Goal: Find specific page/section: Find specific page/section

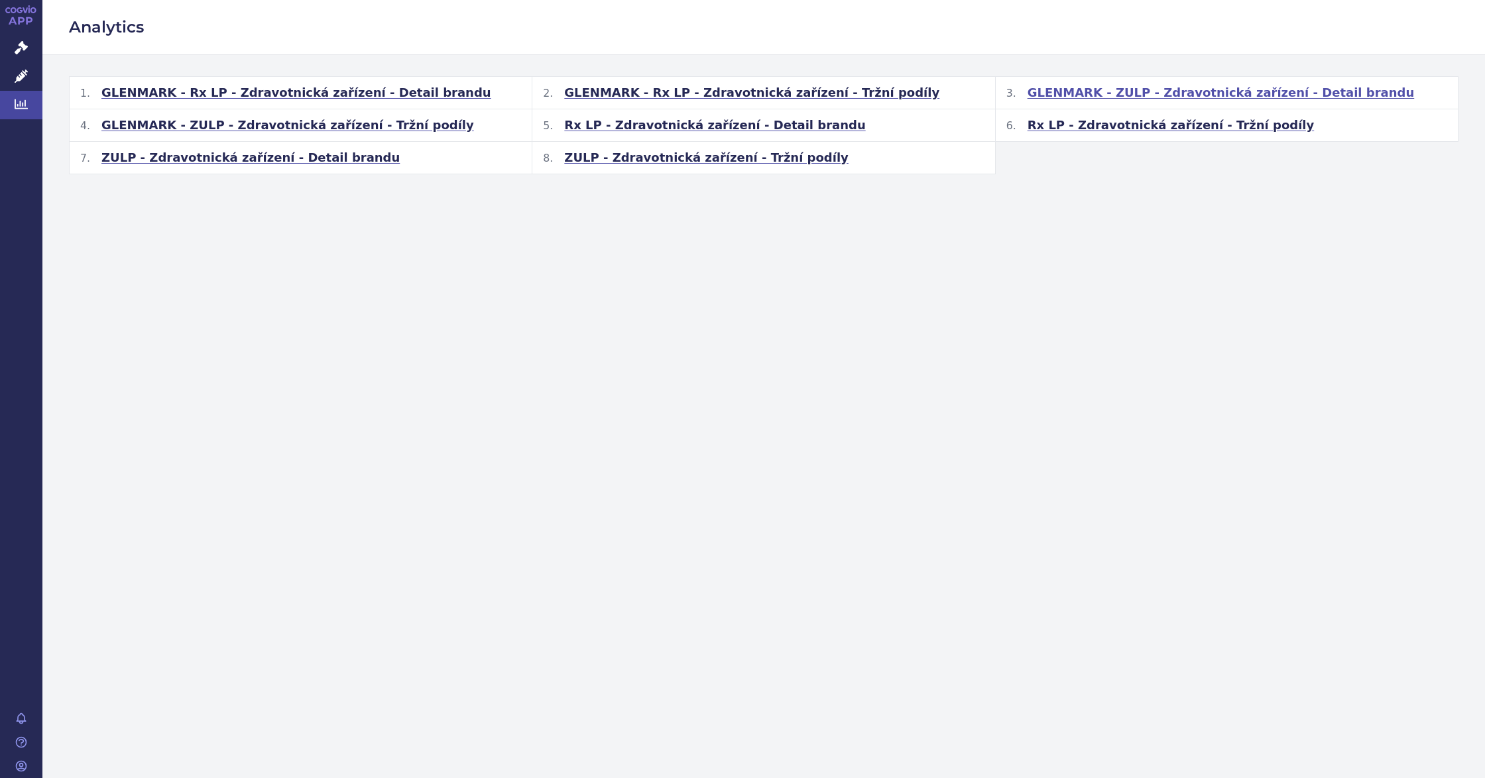
click at [1085, 86] on span "GLENMARK - ZULP - Zdravotnická zařízení - Detail brandu" at bounding box center [1221, 93] width 387 height 16
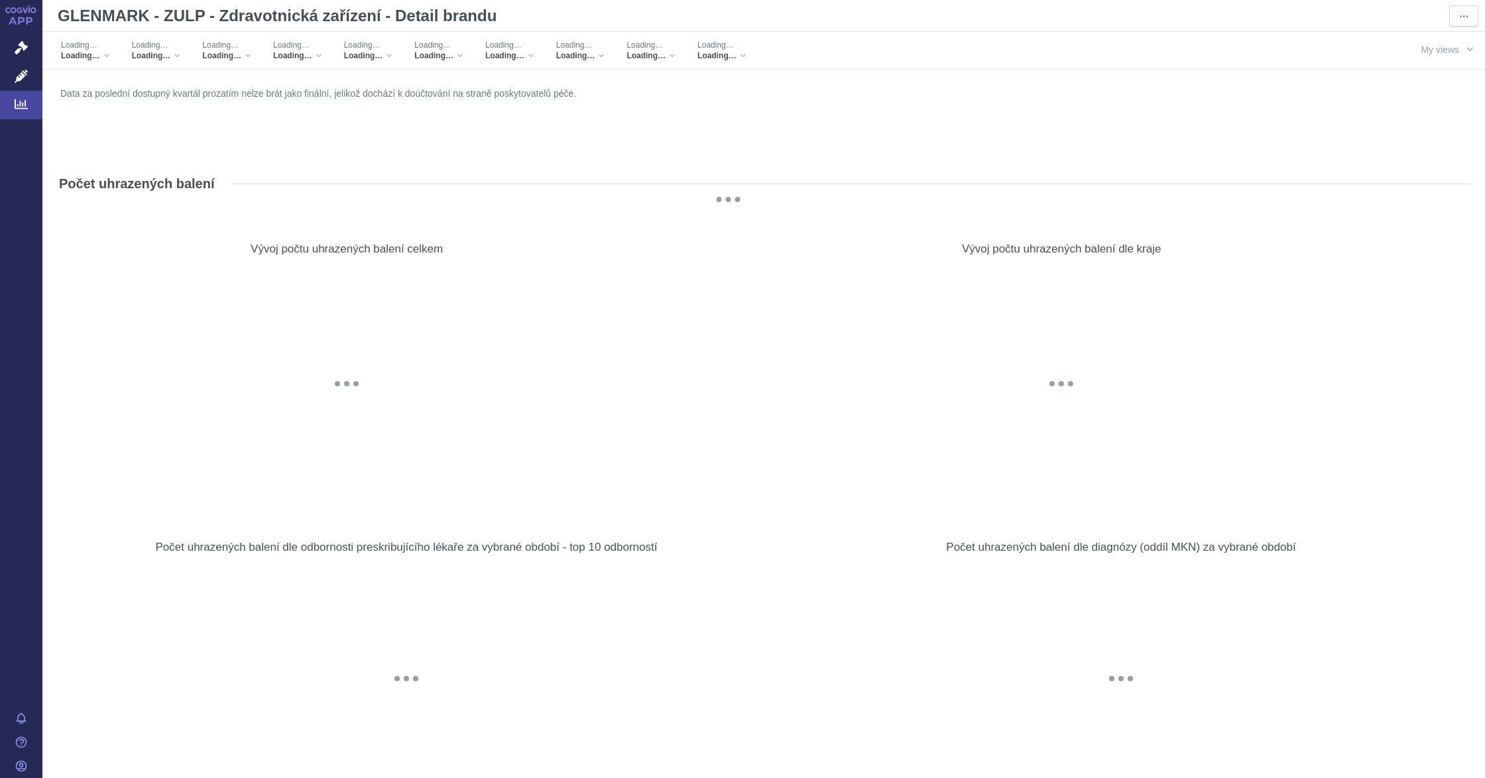
click at [175, 57] on div "Loading…" at bounding box center [156, 55] width 48 height 11
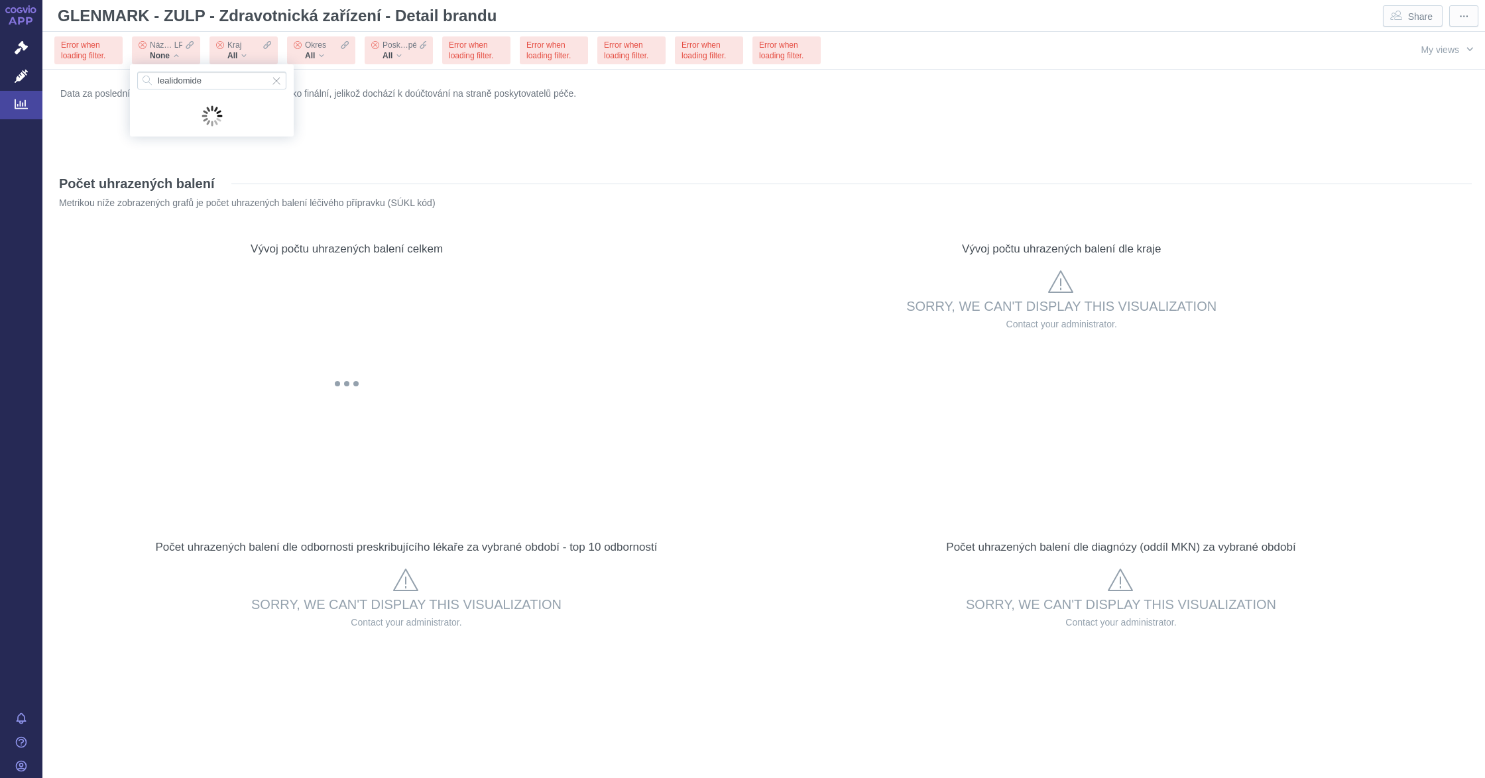
type input "lealidomide"
click at [335, 165] on div "Počet uhrazených balení Metrikou níže zobrazených grafů je počet uhrazených bal…" at bounding box center [764, 190] width 1416 height 57
click at [110, 49] on div "Error when loading filter." at bounding box center [88, 50] width 68 height 28
click at [631, 217] on div "More actions" at bounding box center [633, 225] width 24 height 24
click at [72, 35] on div "Error when loading filter." at bounding box center [91, 50] width 78 height 37
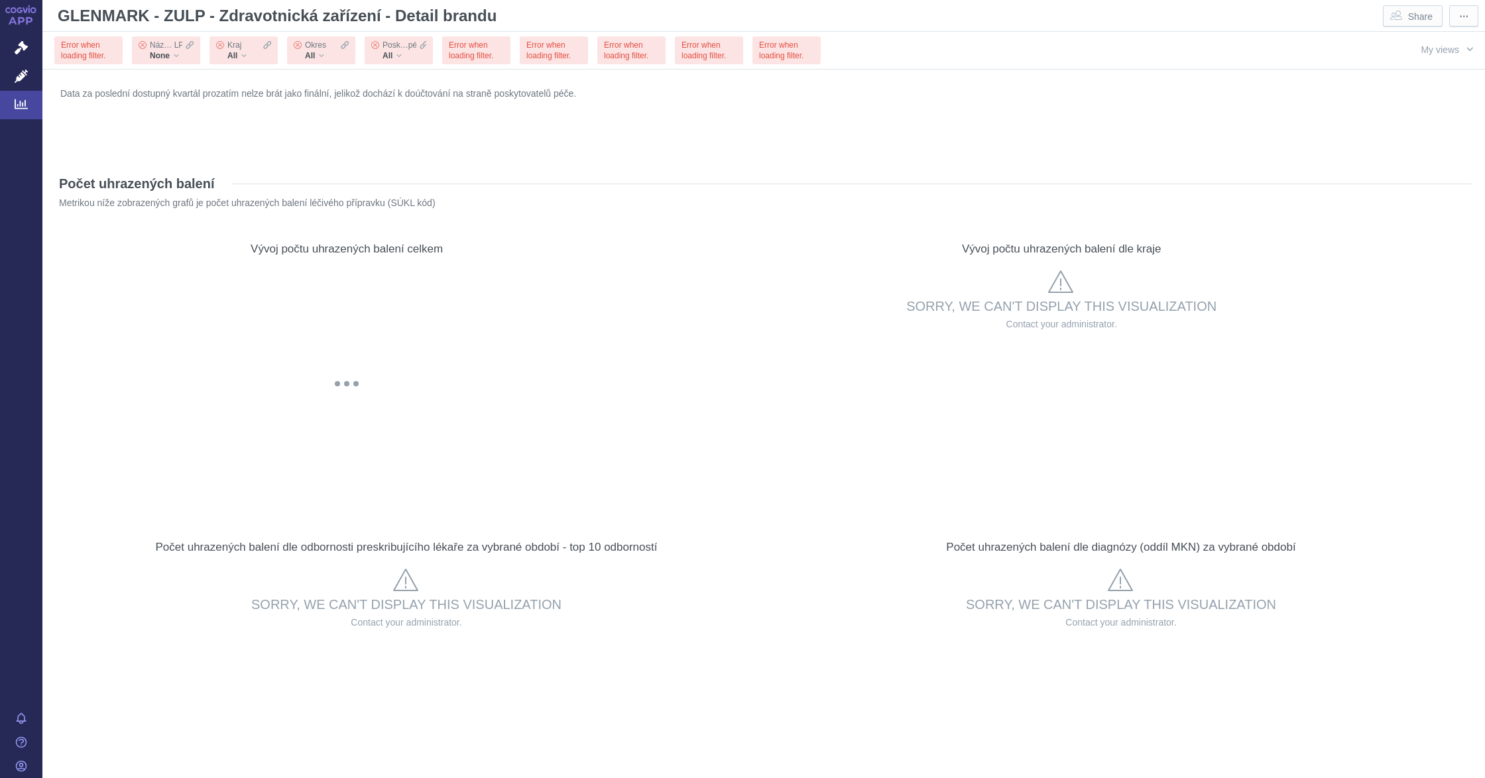
click at [76, 46] on div "Error when loading filter." at bounding box center [88, 50] width 68 height 28
click at [184, 59] on div "None" at bounding box center [172, 55] width 44 height 11
type input "lenal"
click at [110, 36] on div "Error when loading filter." at bounding box center [88, 50] width 68 height 28
click at [135, 51] on div "Náz… LP None" at bounding box center [166, 50] width 68 height 28
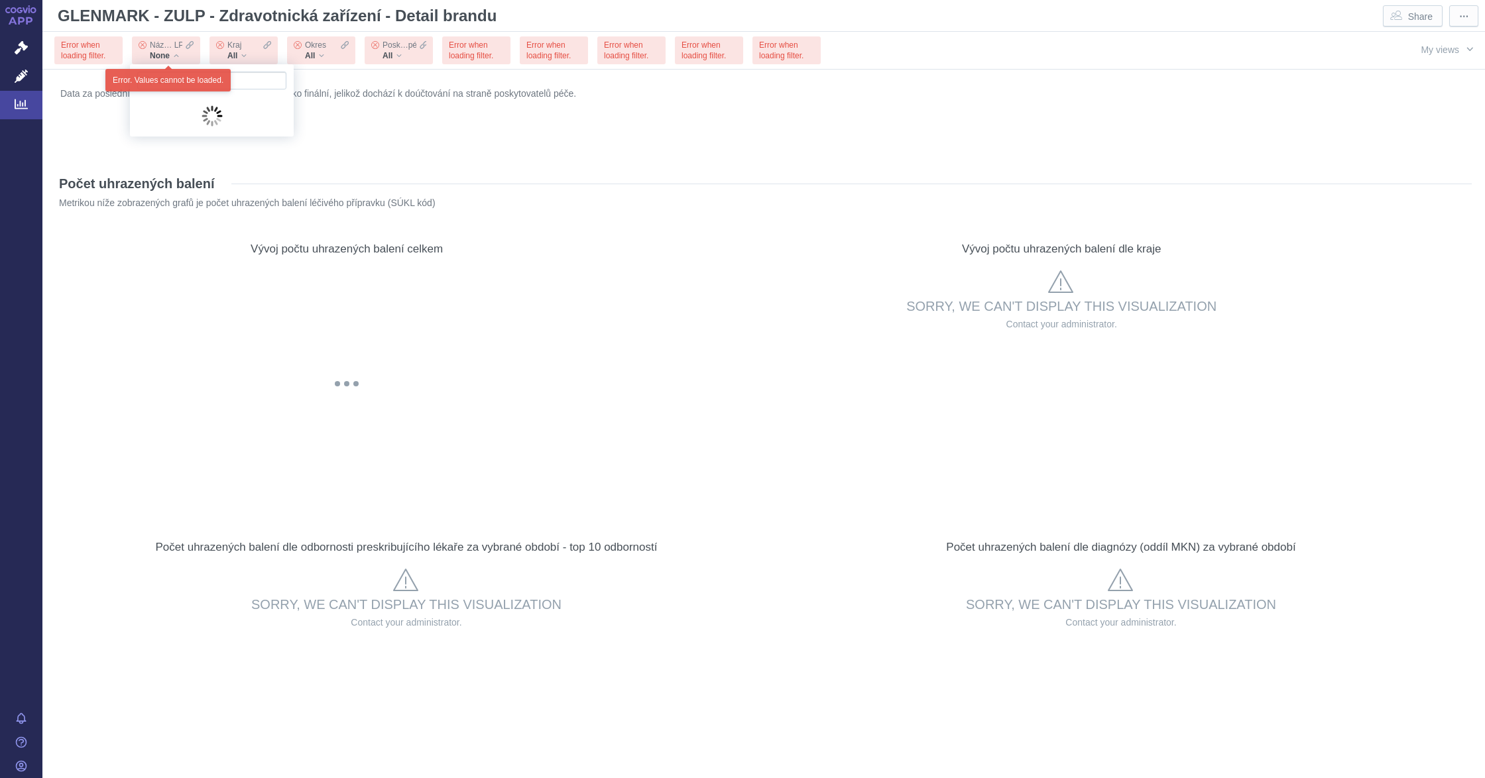
click at [99, 60] on div "Error when loading filter." at bounding box center [88, 50] width 68 height 28
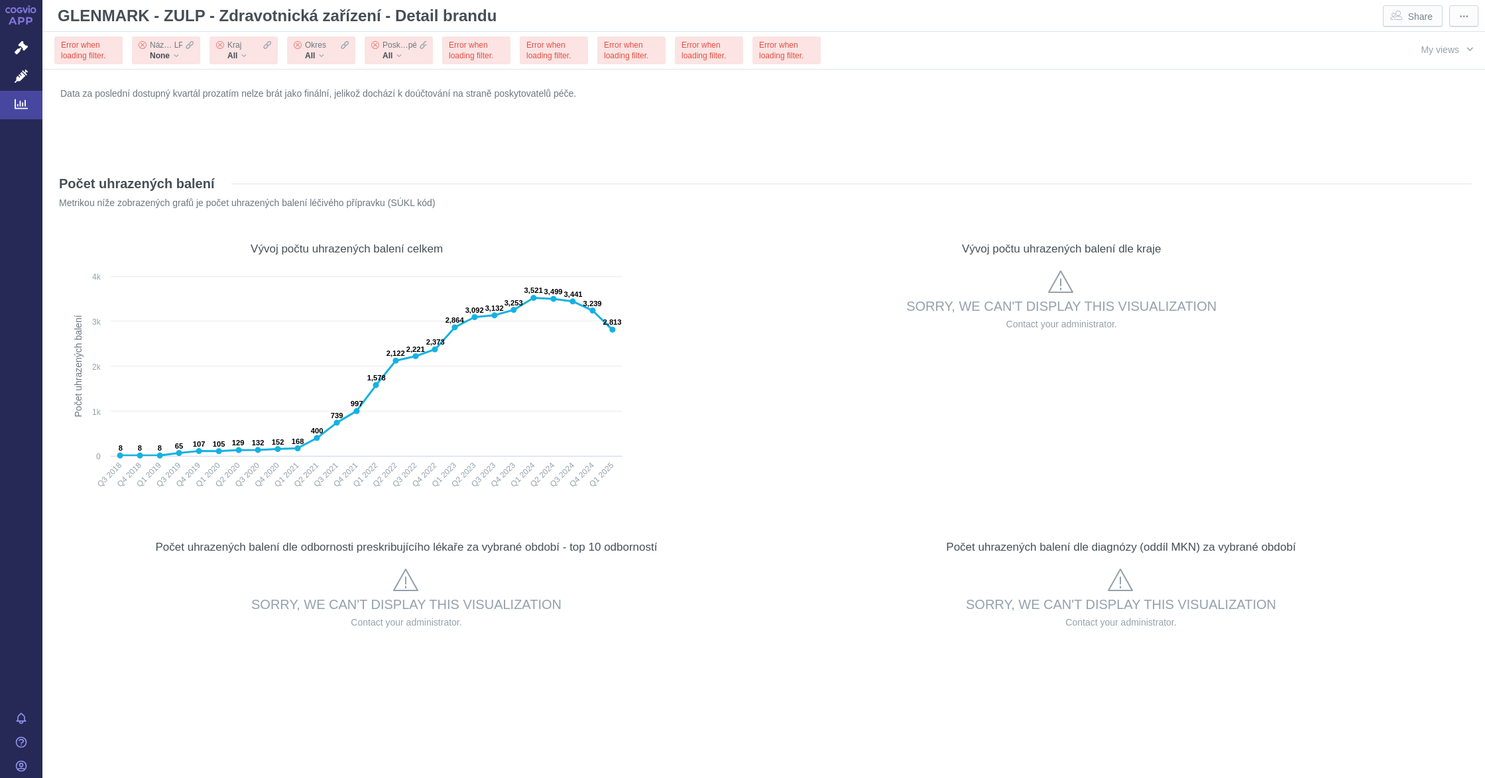
click at [186, 49] on icon "Filters" at bounding box center [190, 45] width 8 height 11
click at [390, 152] on div "Data za poslední dostupný kvartál prozatím nelze brát jako finální, jelikož doc…" at bounding box center [763, 119] width 1413 height 70
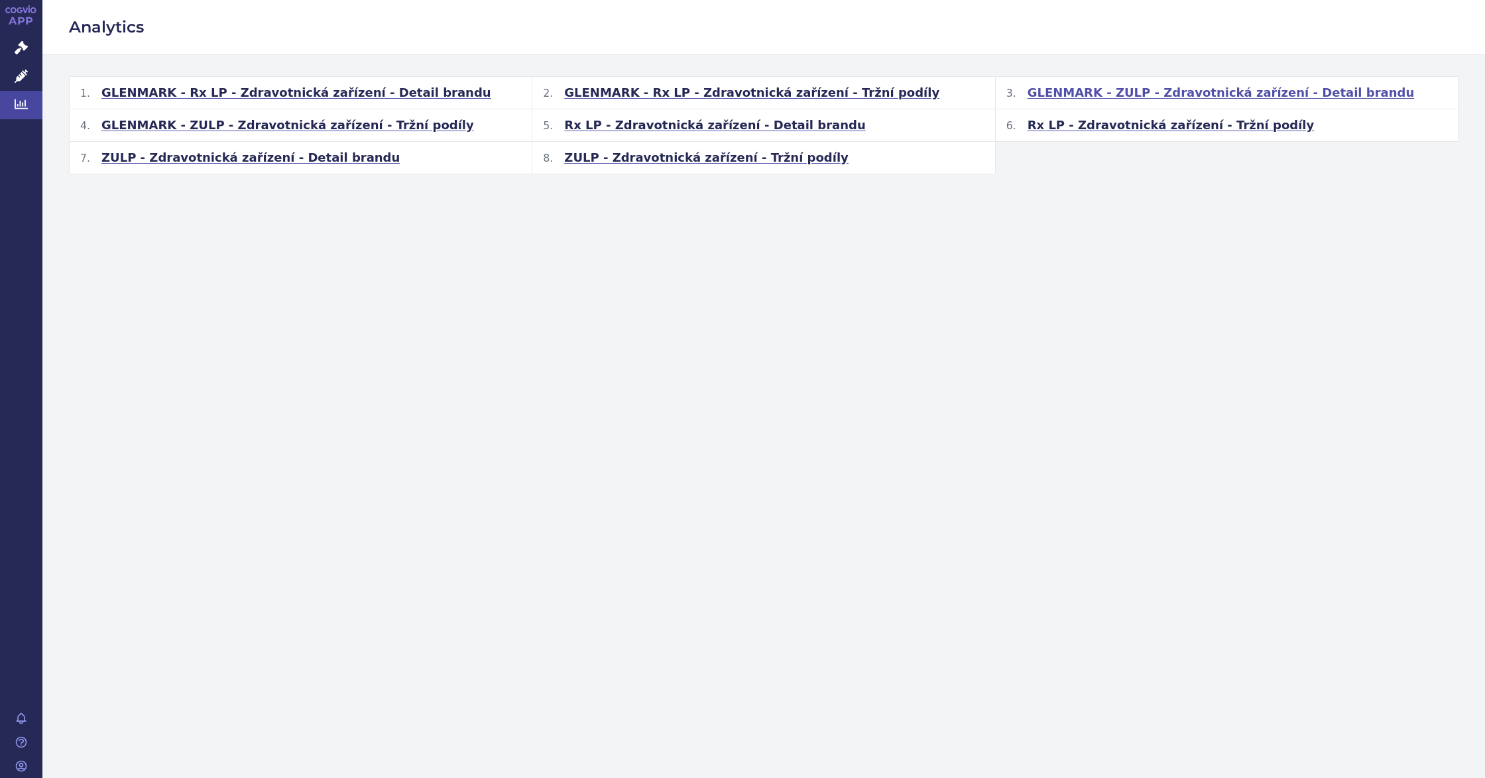
click at [1125, 91] on span "GLENMARK - ZULP - Zdravotnická zařízení - Detail brandu" at bounding box center [1221, 93] width 387 height 16
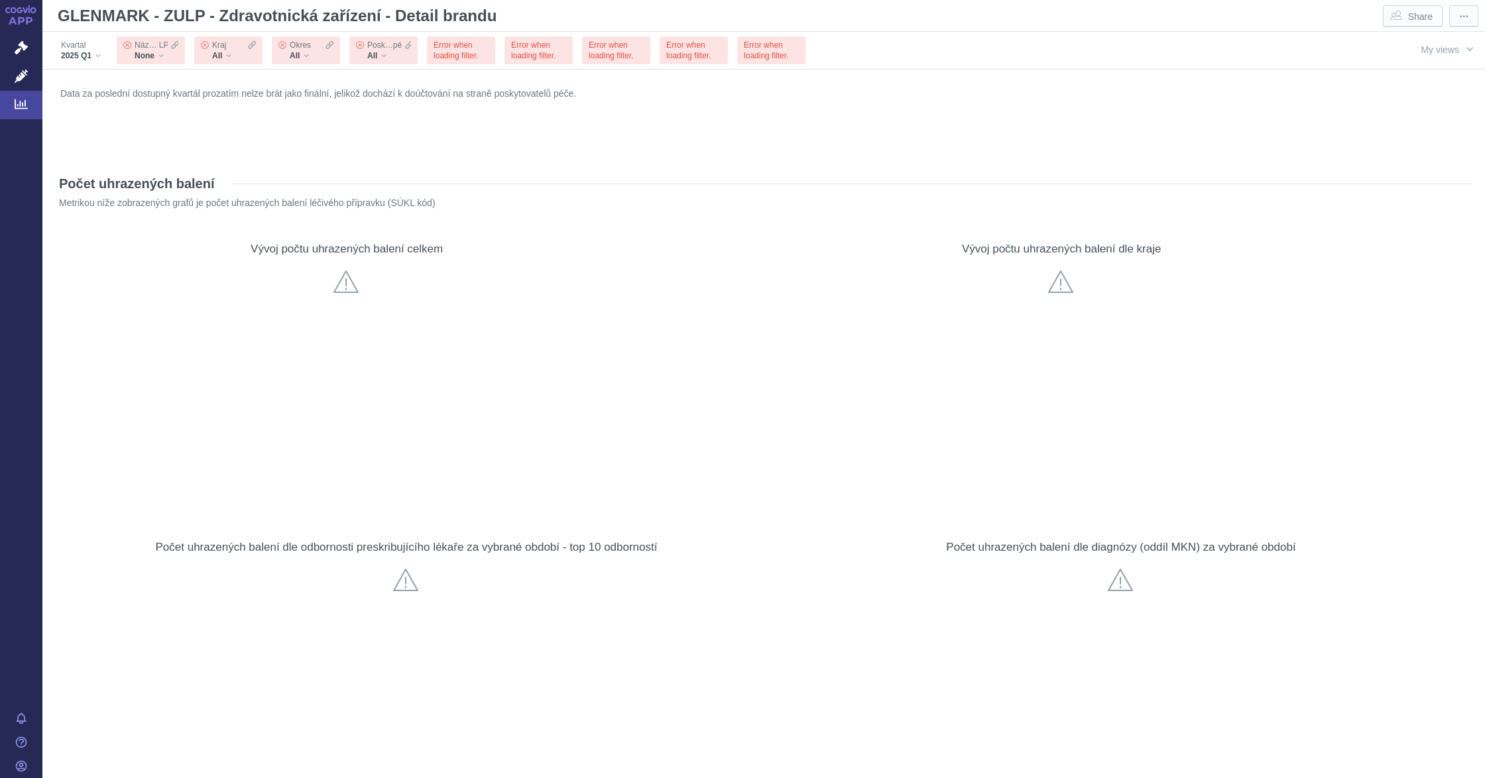
click at [170, 57] on div "None" at bounding box center [157, 55] width 44 height 11
click at [168, 53] on div "None" at bounding box center [157, 55] width 44 height 11
